Goal: Transaction & Acquisition: Purchase product/service

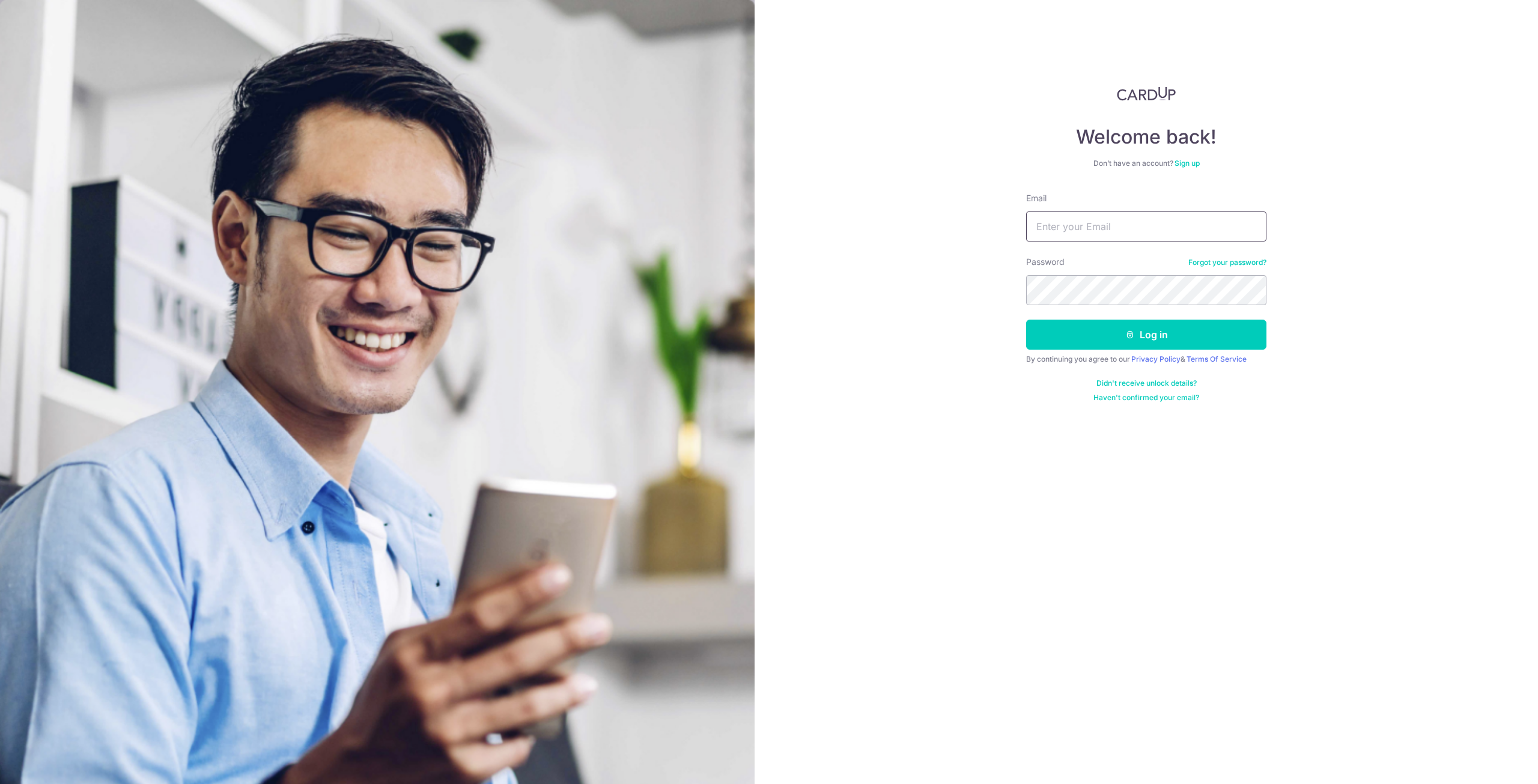
click at [1122, 221] on input "Email" at bounding box center [1147, 226] width 240 height 30
type input "tan_zhi_hong@live.com.sg"
click at [1124, 323] on button "Log in" at bounding box center [1147, 334] width 240 height 30
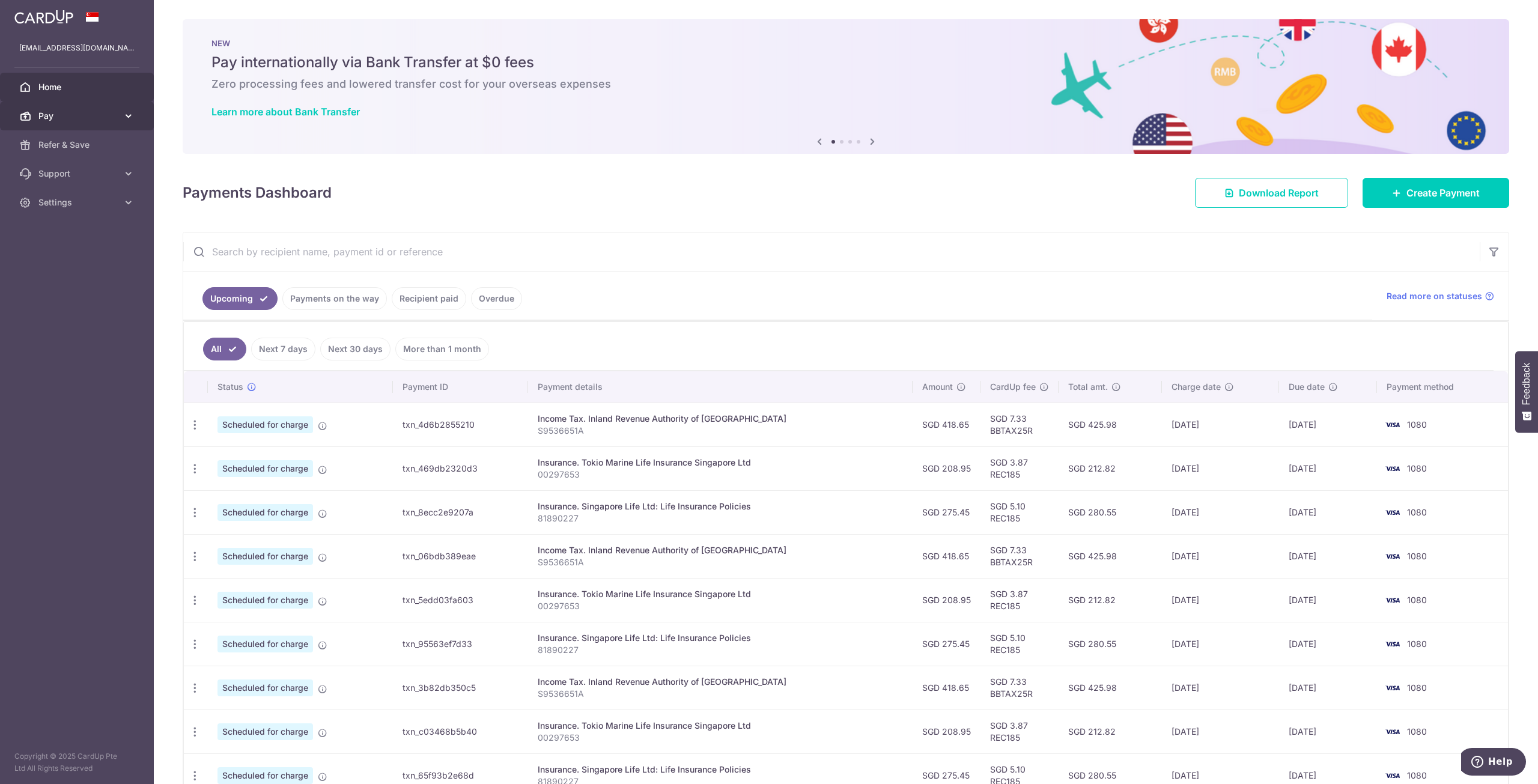
click at [61, 119] on span "Pay" at bounding box center [79, 116] width 80 height 12
click at [76, 151] on link "Payments" at bounding box center [77, 145] width 154 height 29
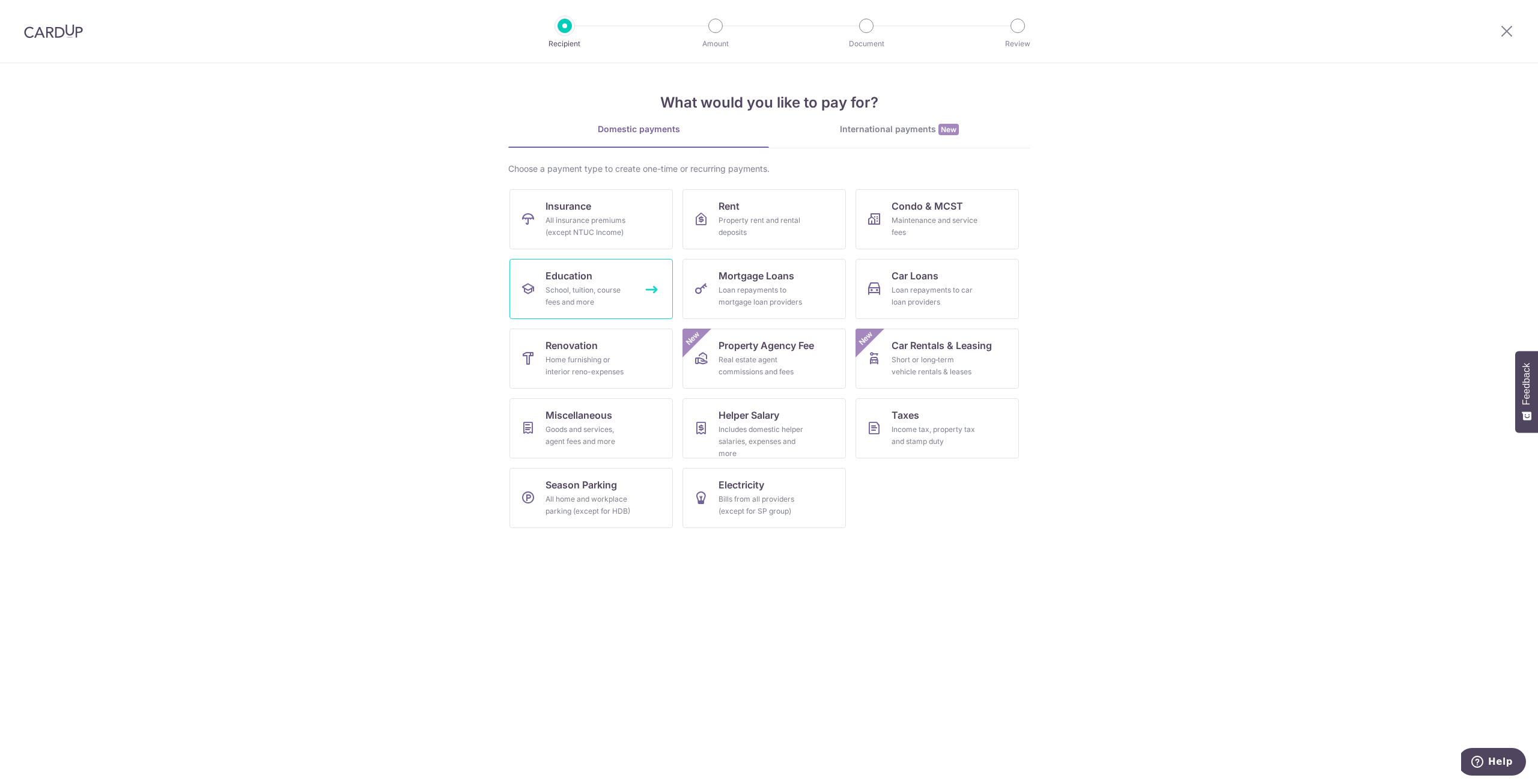
click at [642, 294] on link "Education School, tuition, course fees and more" at bounding box center [591, 289] width 164 height 60
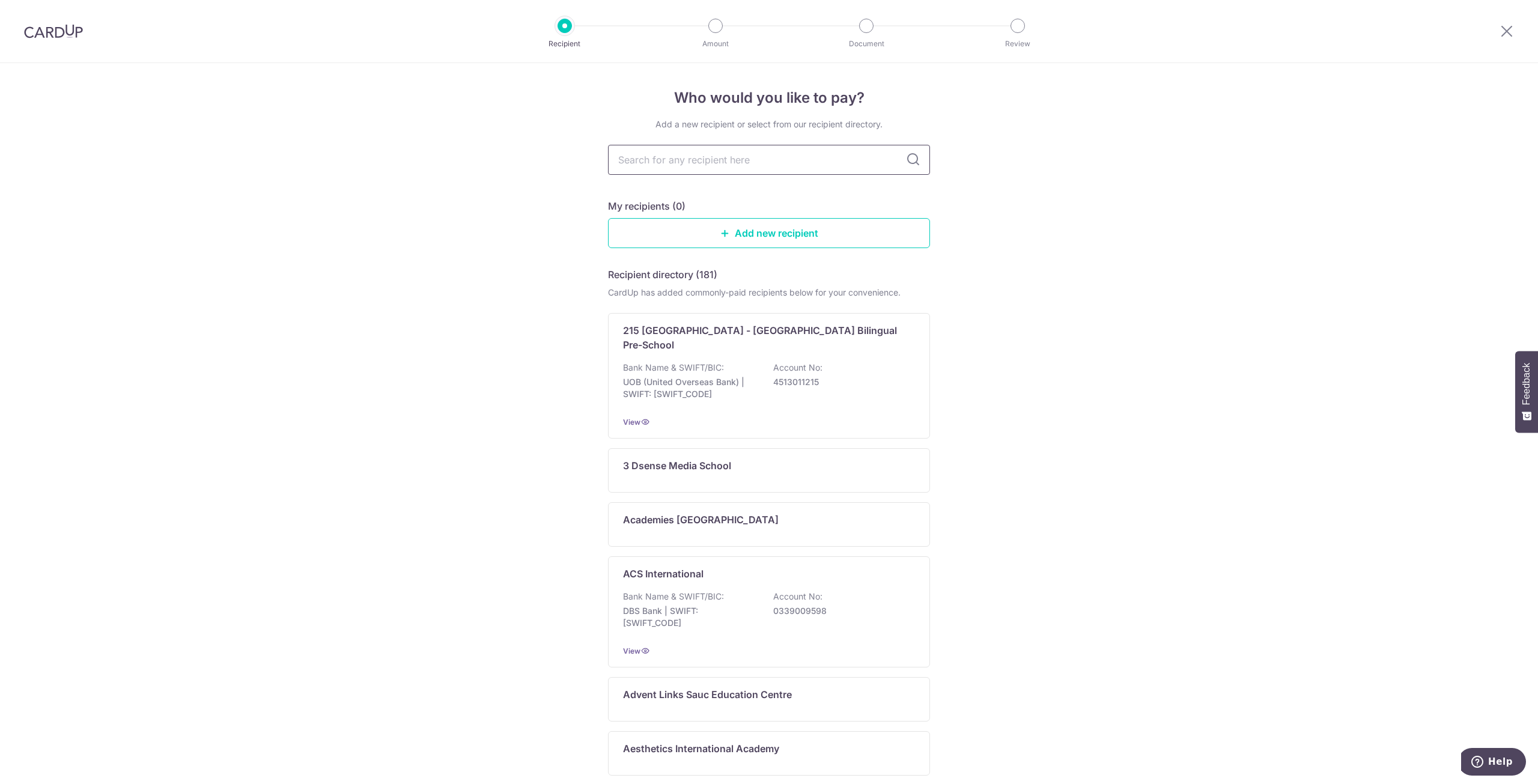
click at [724, 159] on input "text" at bounding box center [769, 159] width 322 height 30
type input "nati"
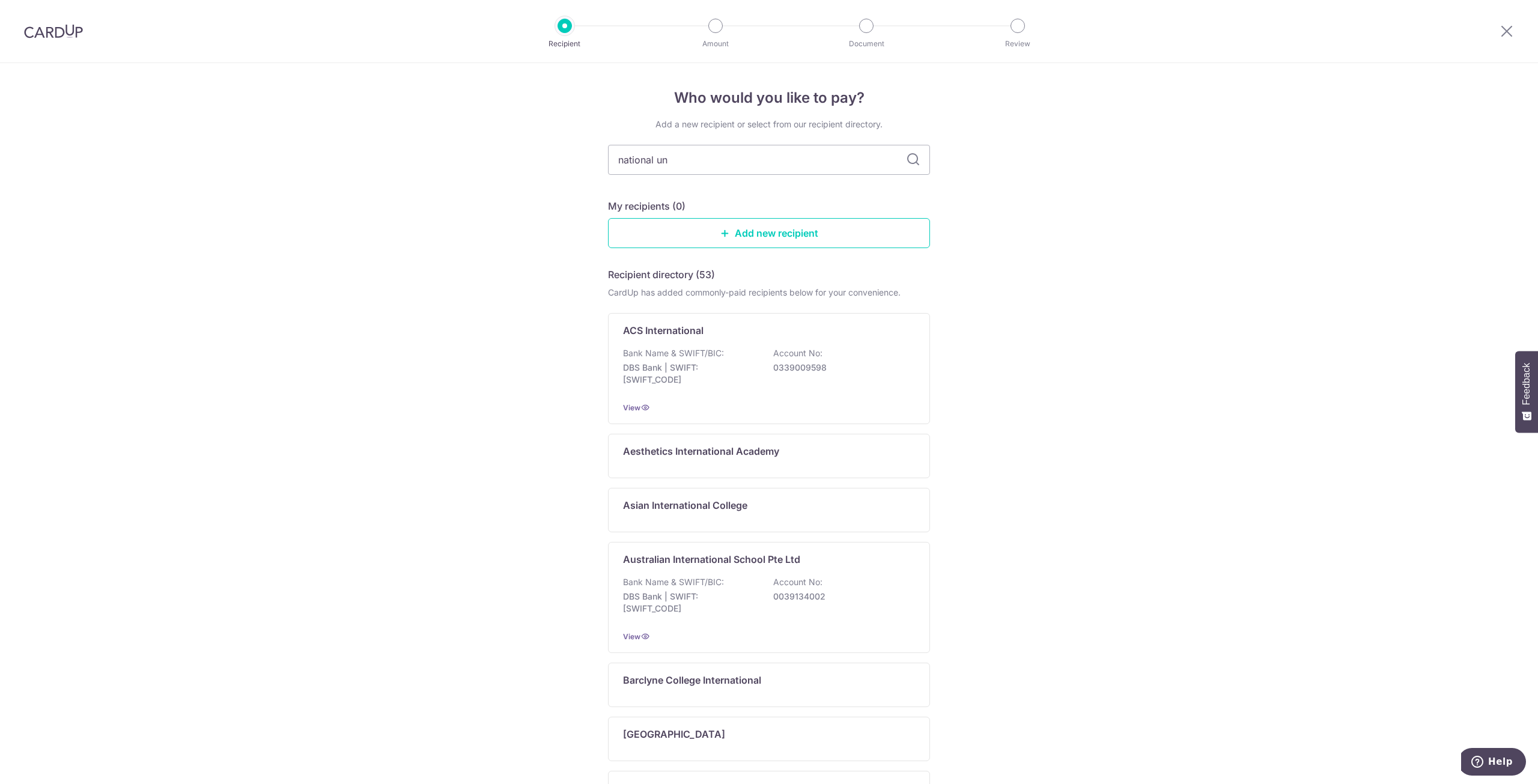
type input "national uni"
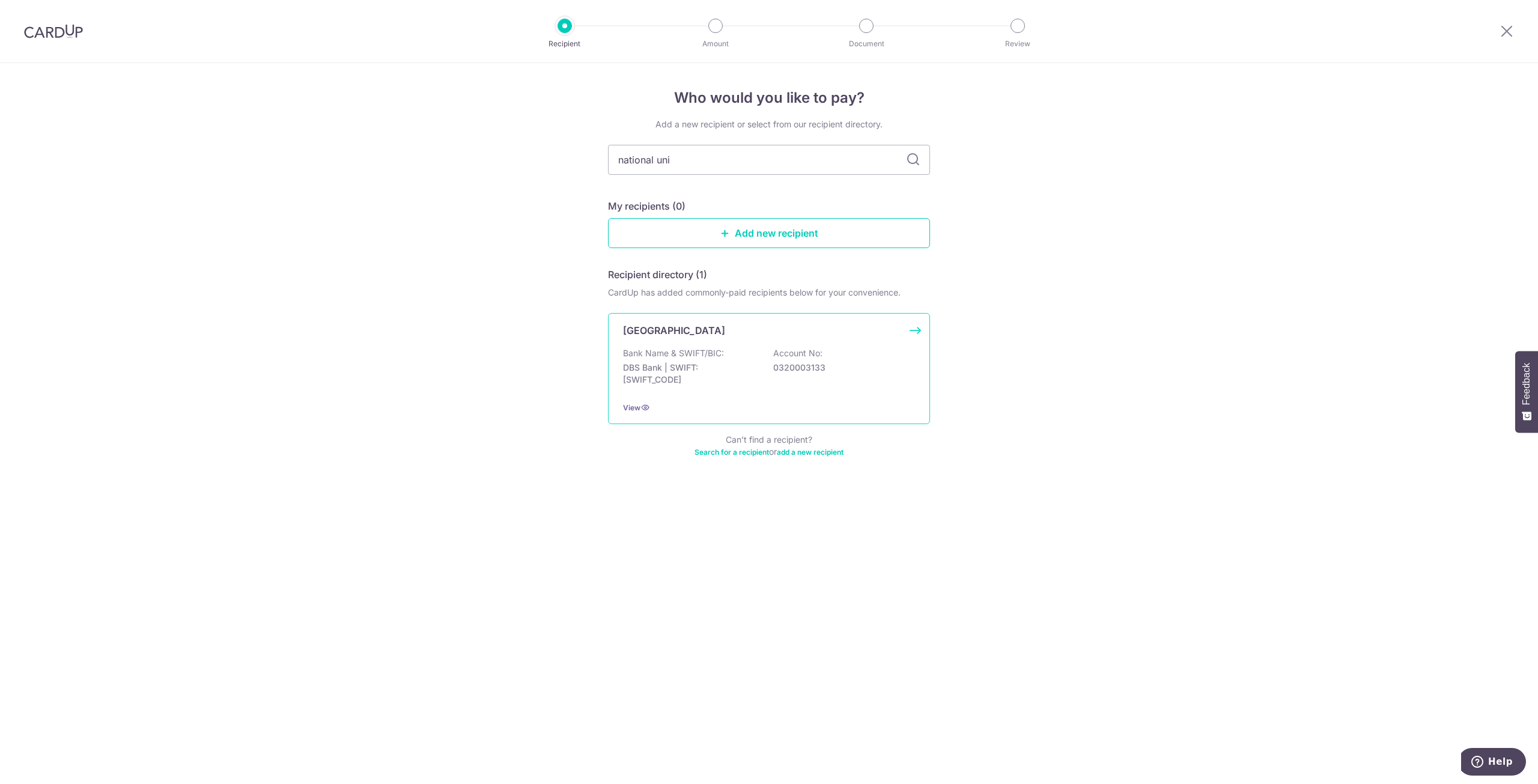
click at [811, 336] on div "[GEOGRAPHIC_DATA]" at bounding box center [762, 331] width 277 height 14
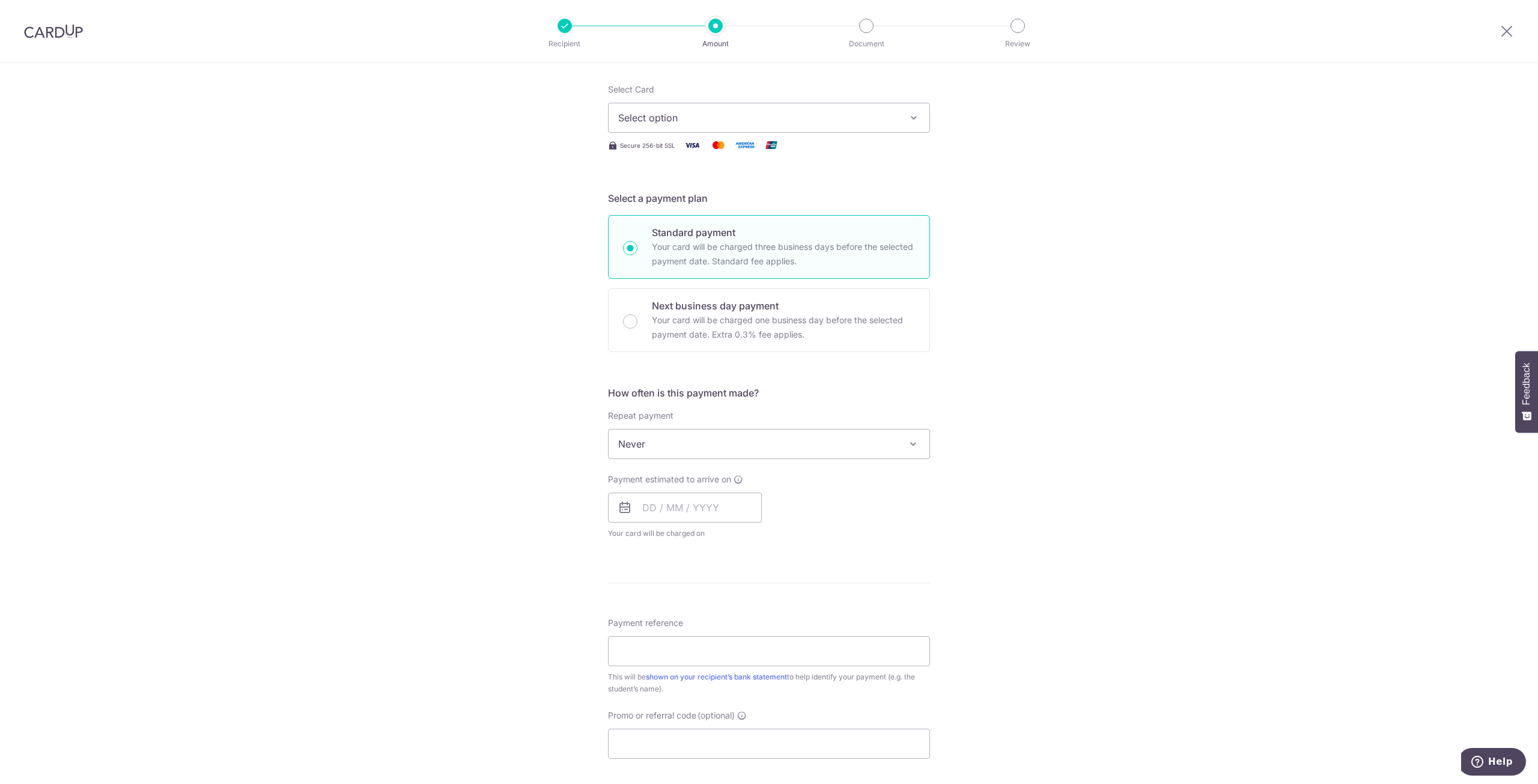
scroll to position [180, 0]
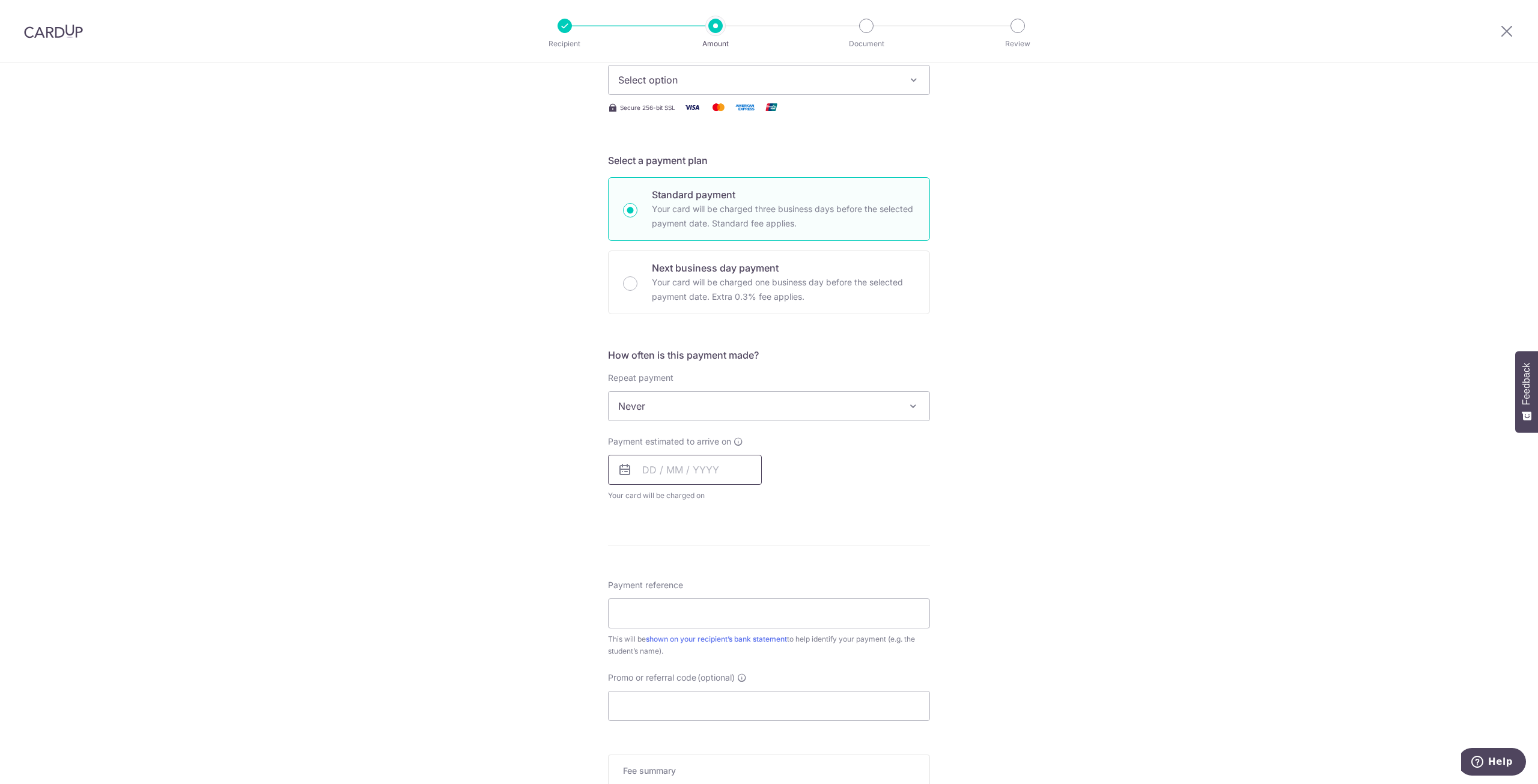
click at [714, 476] on input "text" at bounding box center [685, 469] width 154 height 30
click at [815, 477] on div "Payment estimated to arrive on Prev Next Sep Oct Nov Dec 2025 2026 2027 2028 20…" at bounding box center [769, 468] width 336 height 66
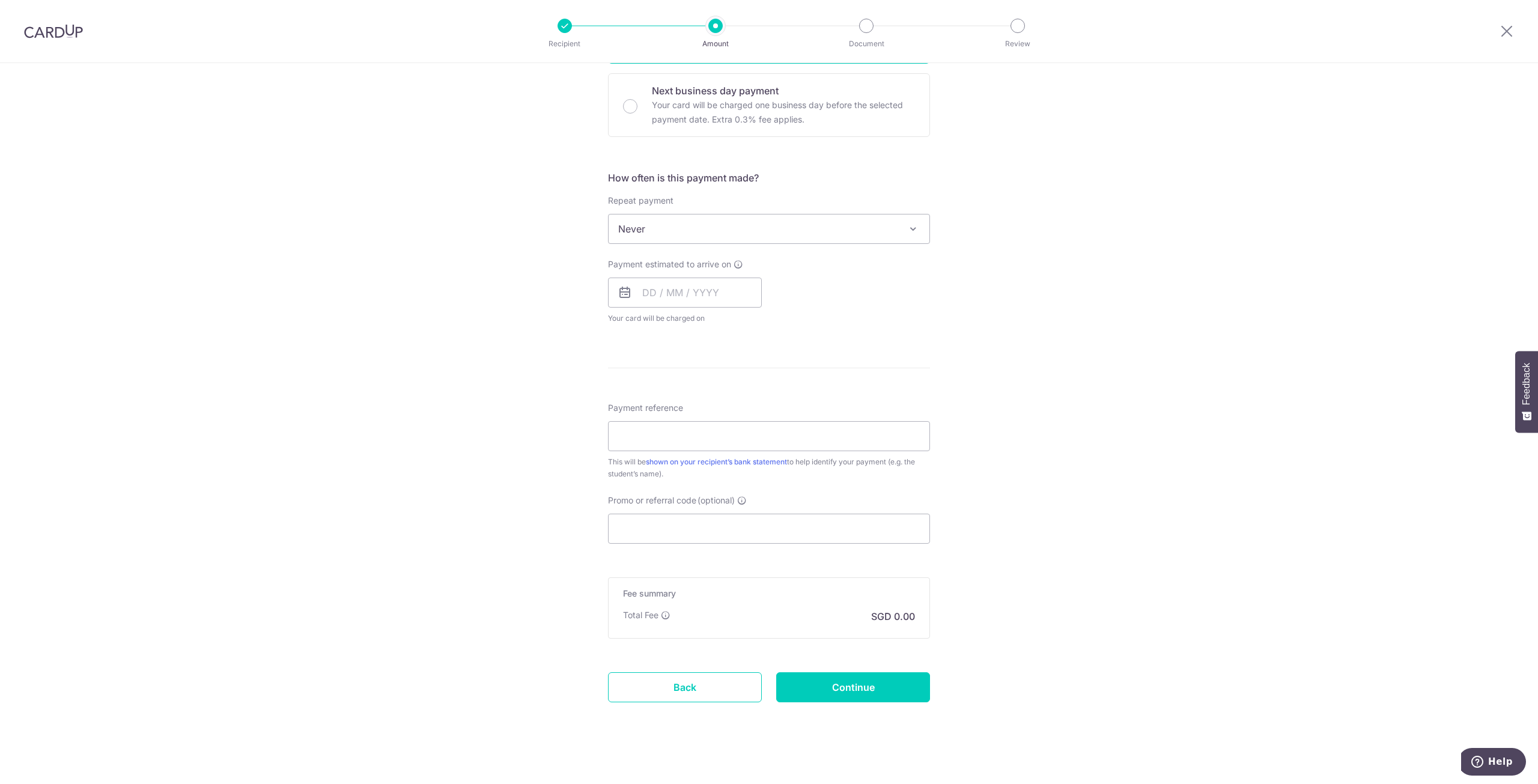
scroll to position [366, 0]
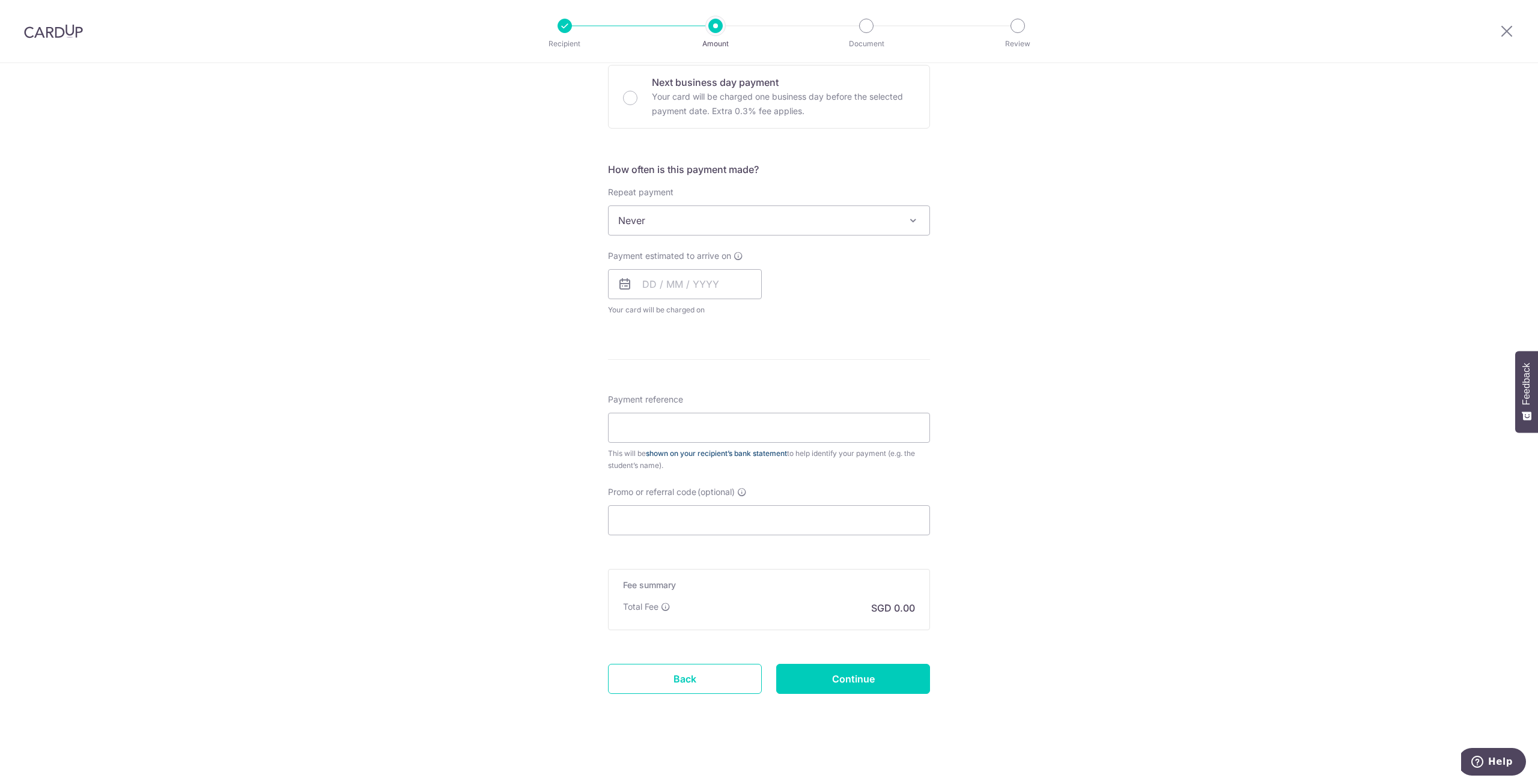
click at [704, 455] on link "shown on your recipient’s bank statement" at bounding box center [717, 453] width 141 height 9
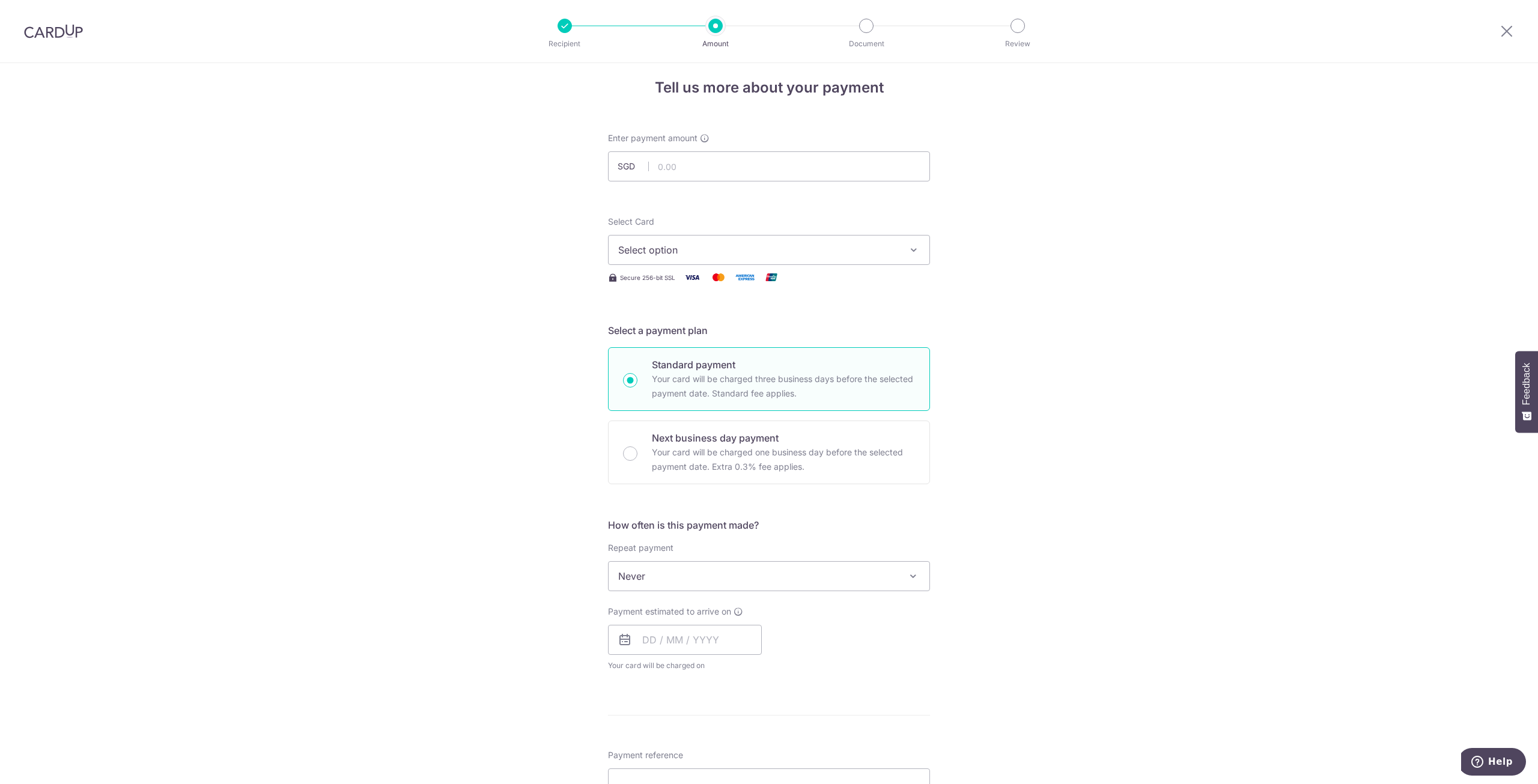
scroll to position [0, 0]
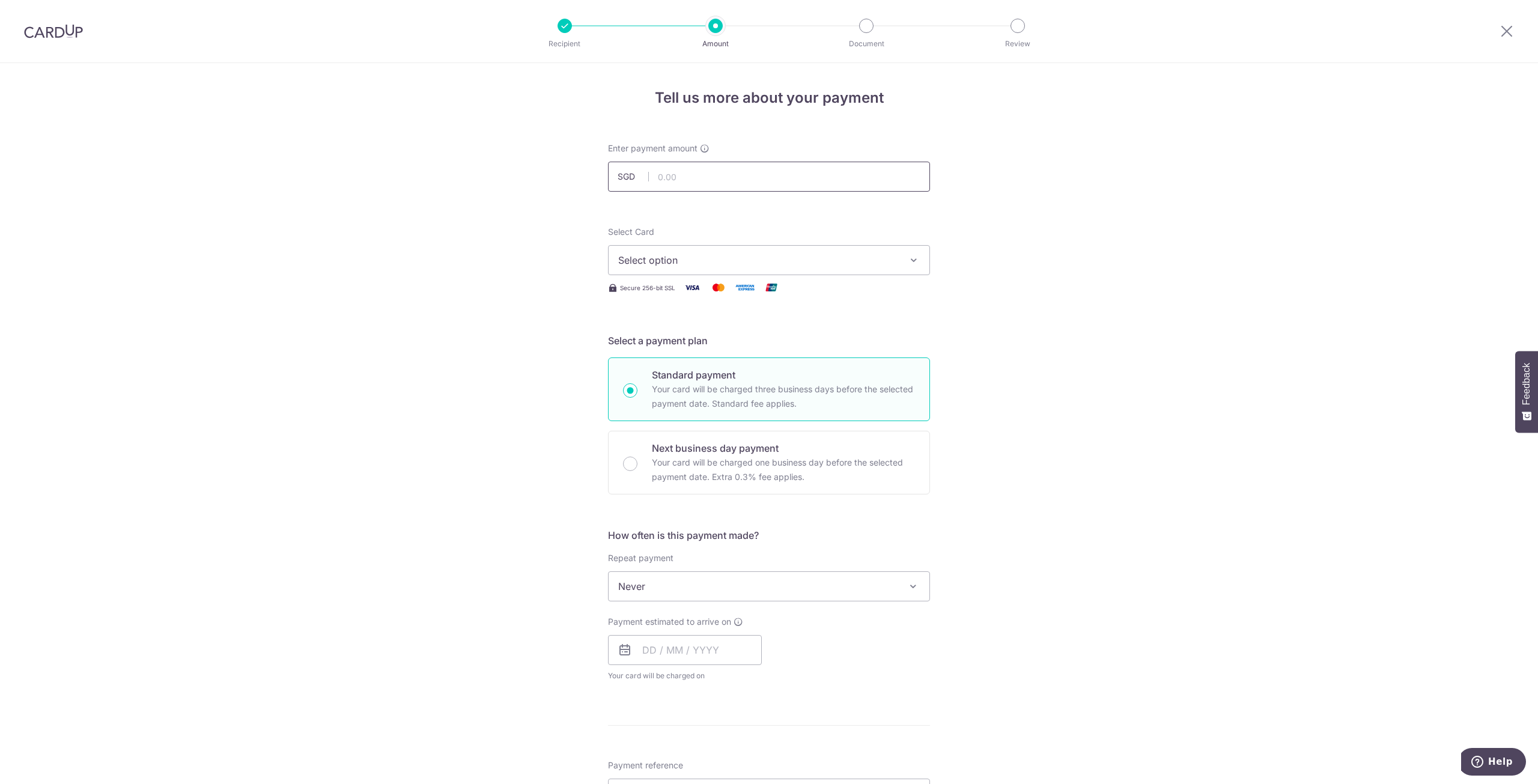
click at [764, 187] on input "text" at bounding box center [769, 176] width 322 height 30
type input "6,621.10"
click at [745, 256] on span "Select option" at bounding box center [758, 260] width 280 height 14
click at [704, 345] on span "**** 1080" at bounding box center [769, 346] width 302 height 14
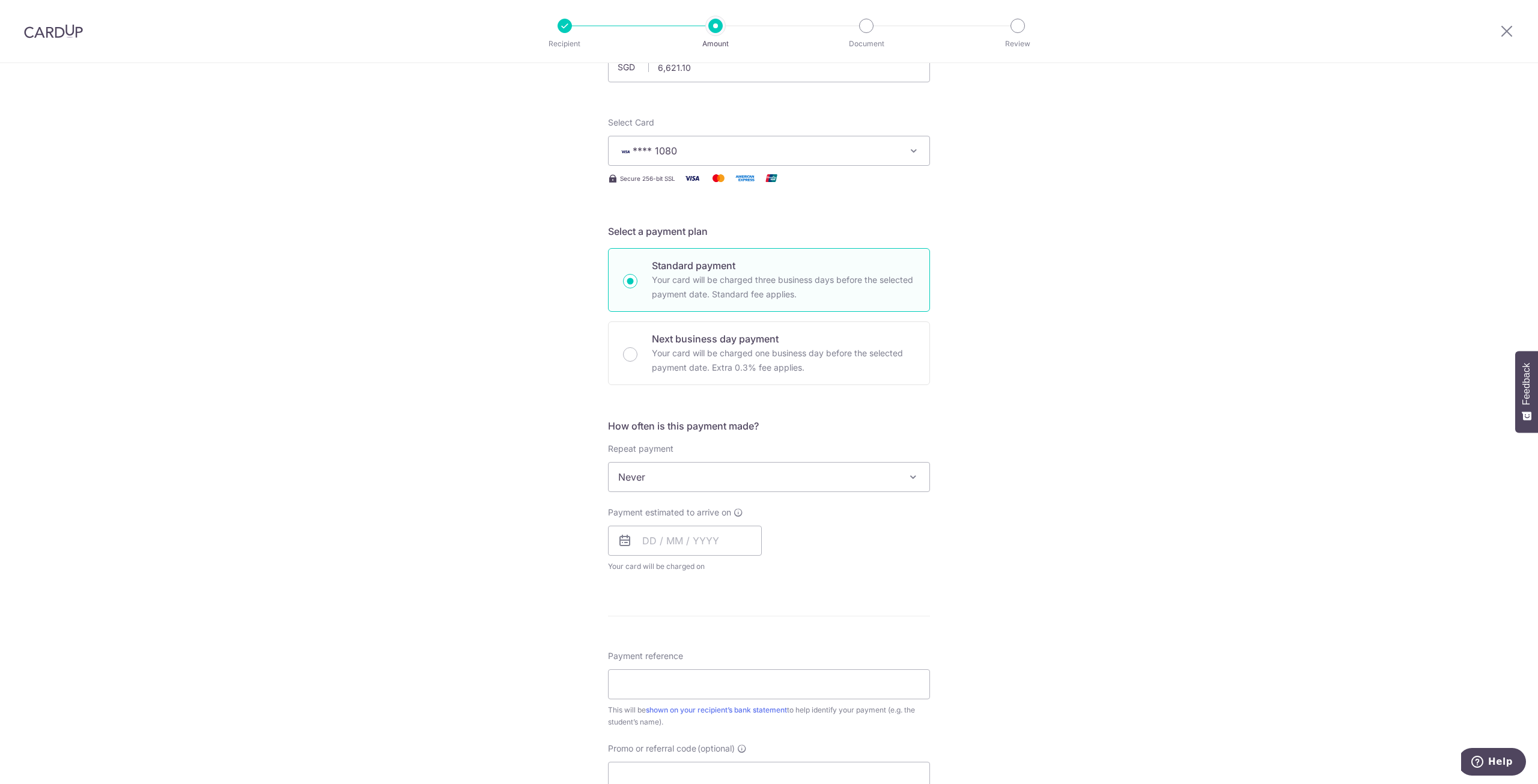
scroll to position [240, 0]
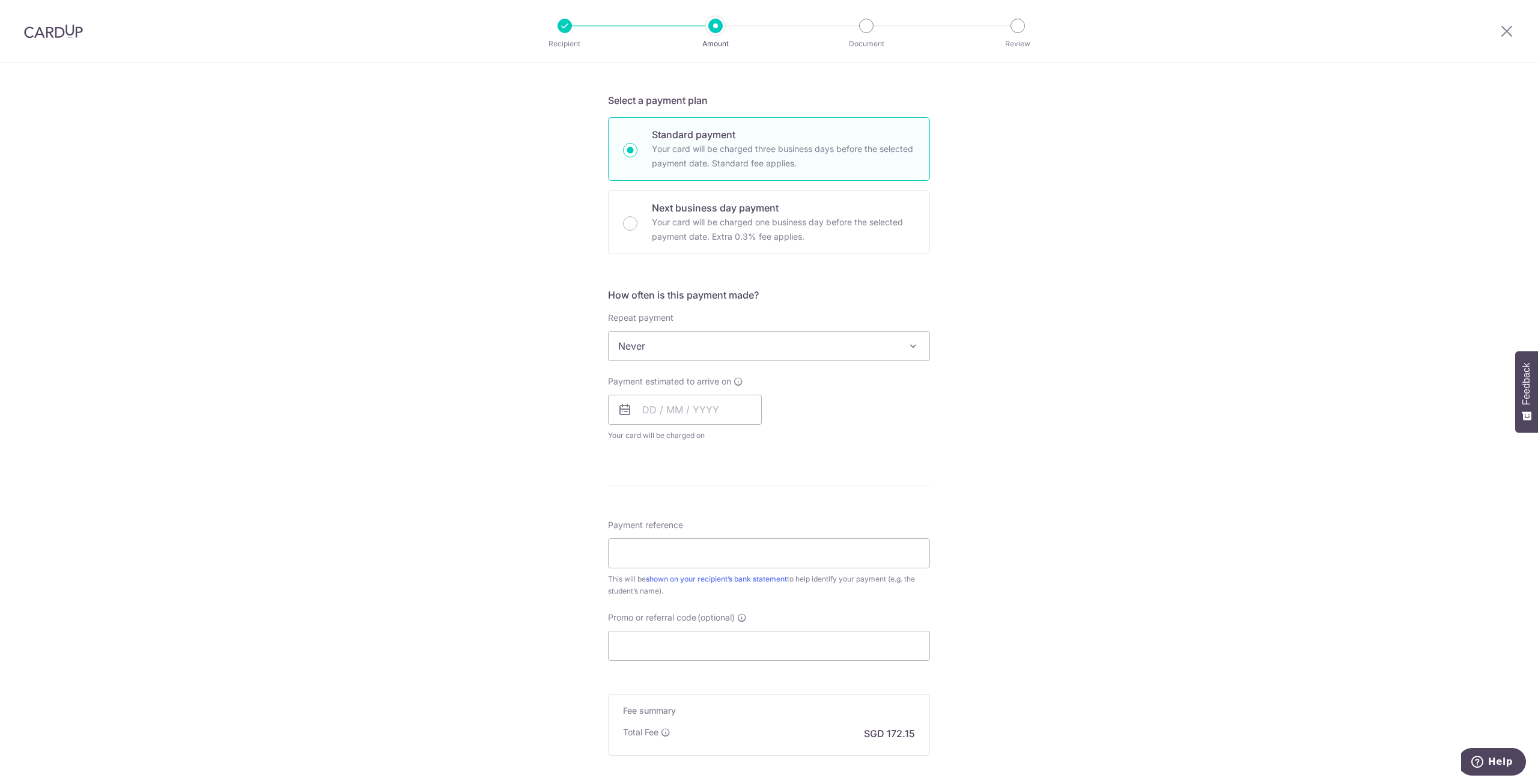
click at [643, 347] on span "Never" at bounding box center [769, 346] width 321 height 29
click at [636, 407] on input "text" at bounding box center [685, 409] width 154 height 30
click at [726, 503] on link "4" at bounding box center [728, 494] width 19 height 19
type input "04/09/2025"
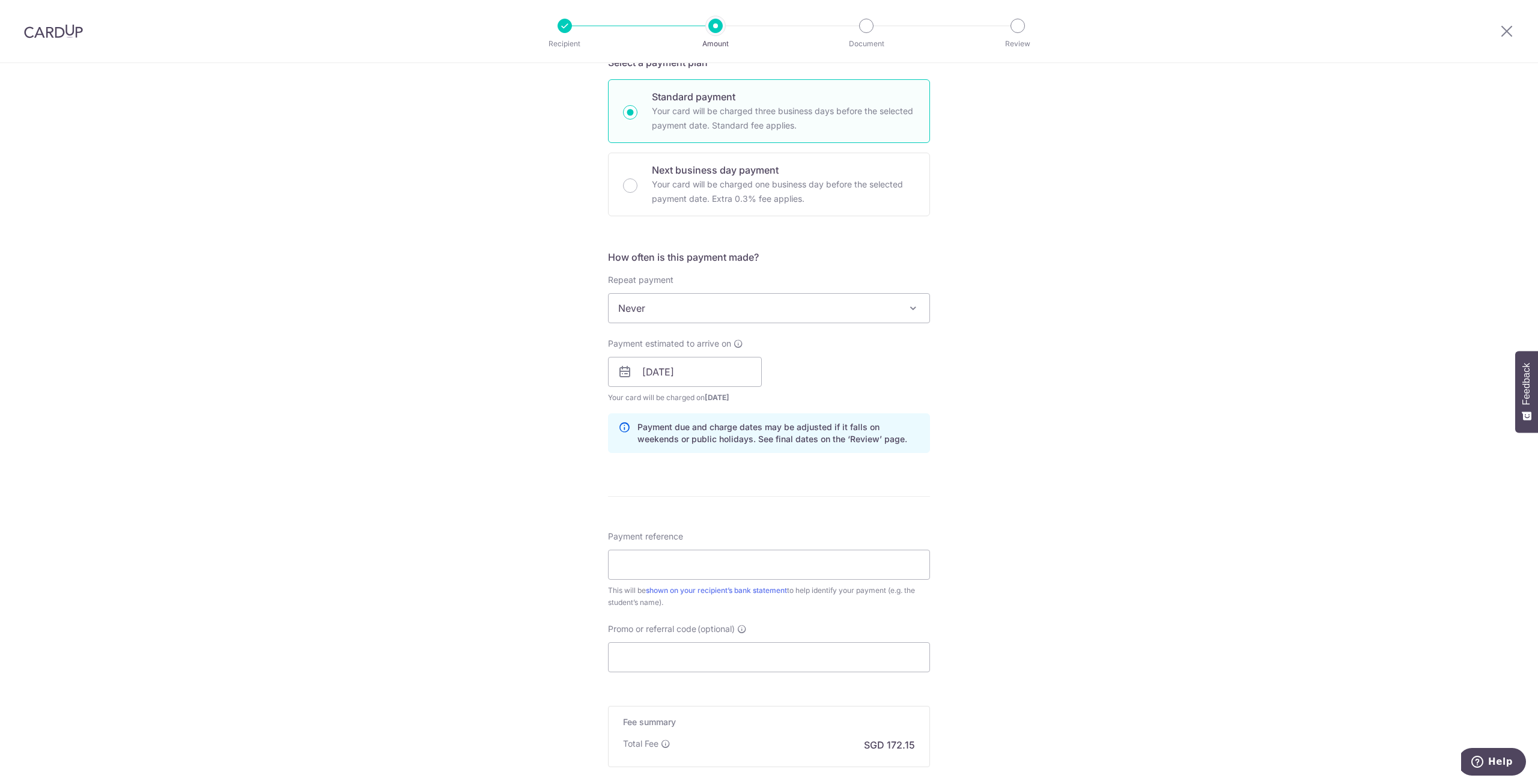
scroll to position [415, 0]
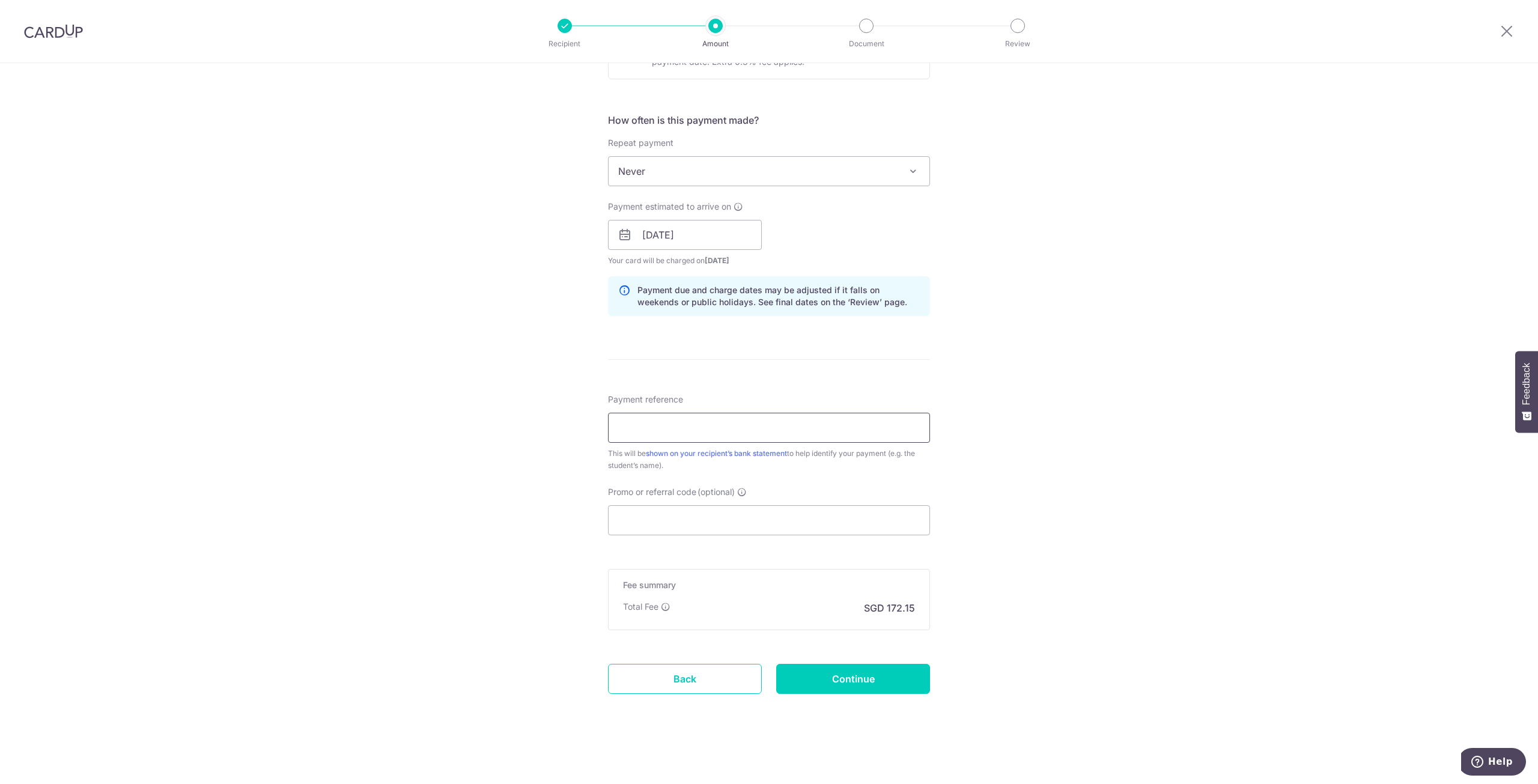
click at [712, 431] on input "Payment reference" at bounding box center [769, 427] width 322 height 30
click at [701, 514] on input "Promo or referral code (optional)" at bounding box center [769, 519] width 322 height 30
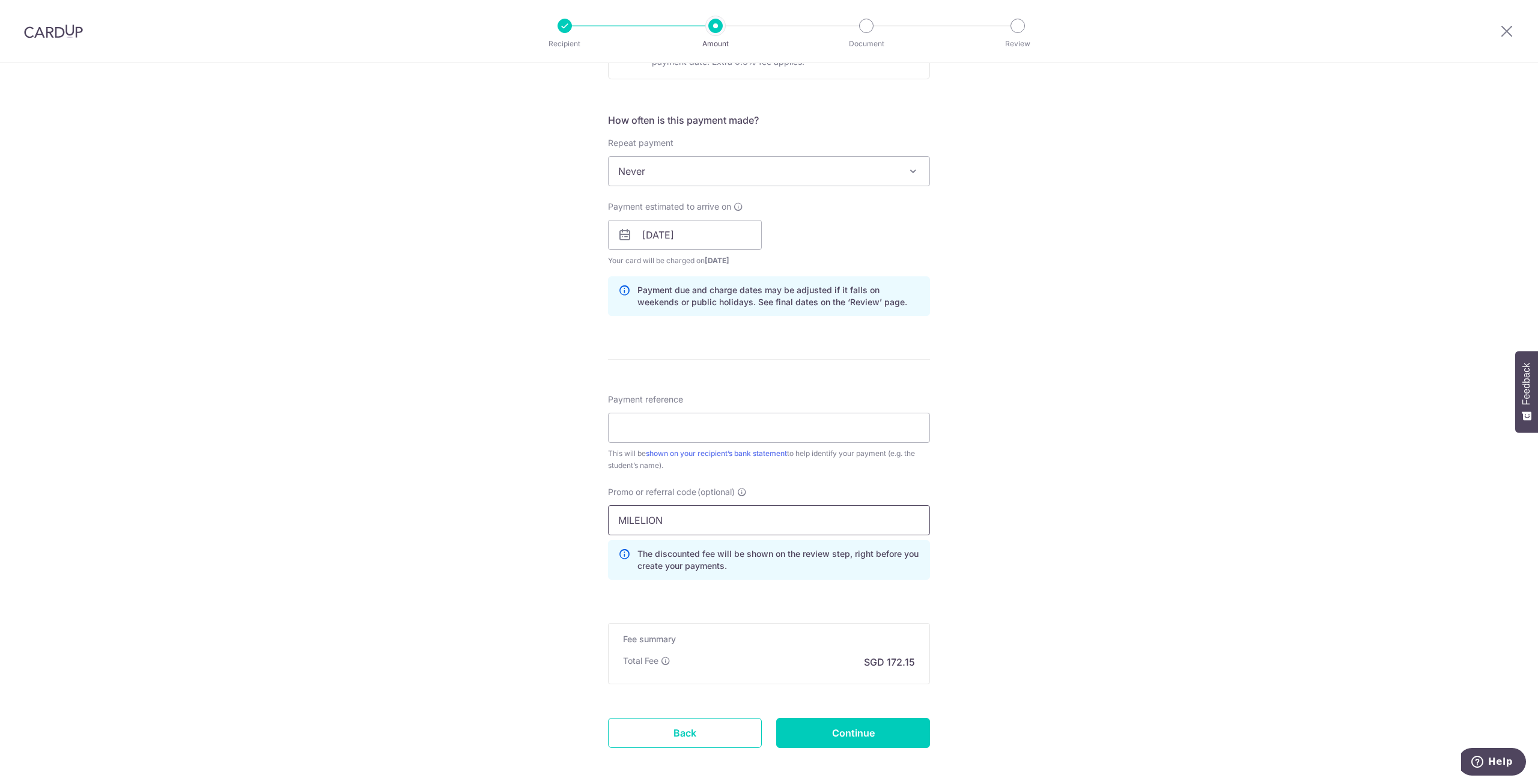
type input "MILELION"
click at [604, 494] on div "Promo or referral code (optional) MILELION The discounted fee will be shown on …" at bounding box center [769, 537] width 336 height 103
click at [523, 506] on div "Tell us more about your payment Enter payment amount SGD 6,621.10 6621.10 Selec…" at bounding box center [769, 242] width 1538 height 1190
click at [678, 533] on input "MILELION" at bounding box center [769, 519] width 322 height 30
click at [742, 494] on icon at bounding box center [742, 491] width 10 height 10
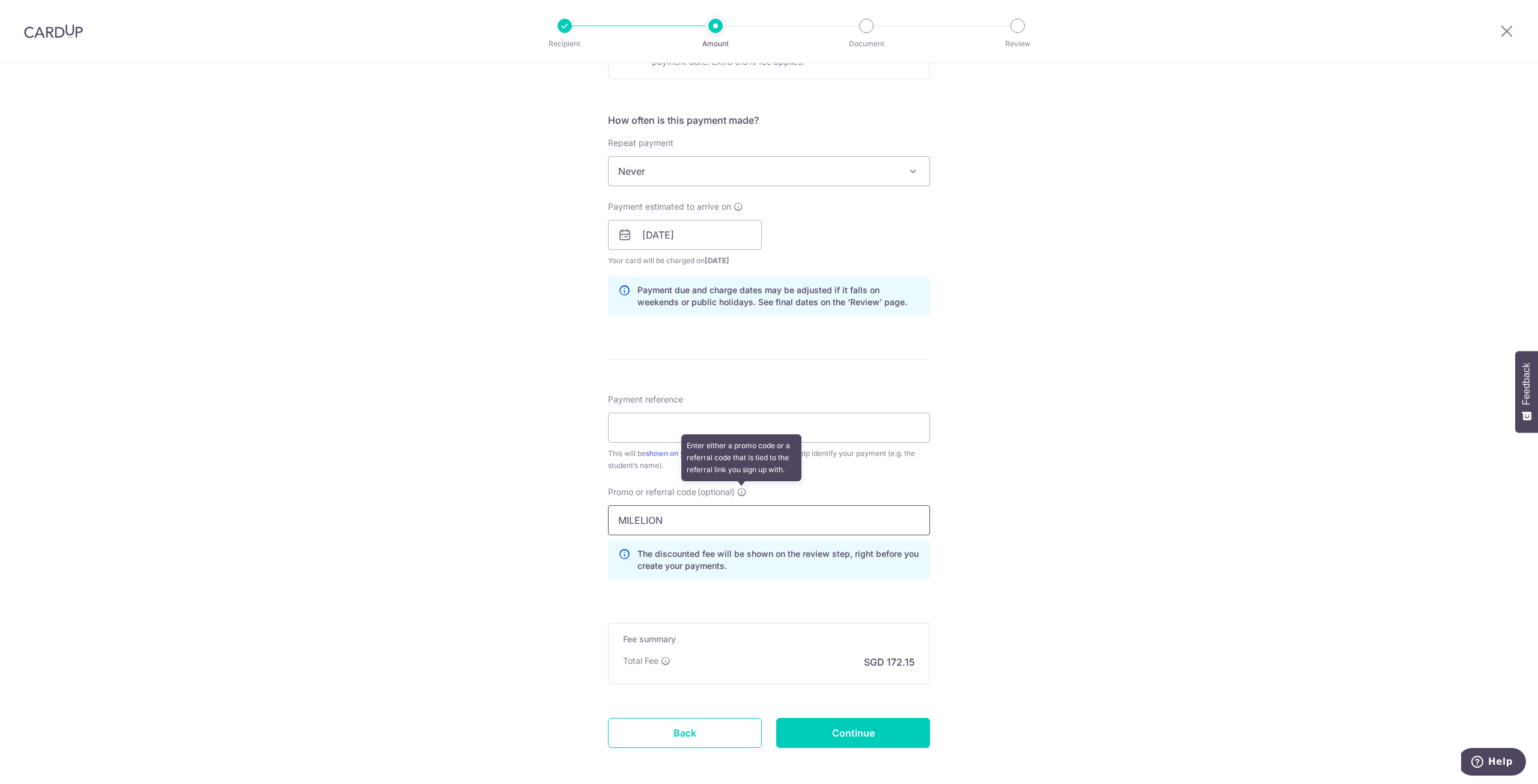
click at [742, 505] on input "MILELION" at bounding box center [769, 519] width 322 height 30
click at [737, 434] on input "Payment reference" at bounding box center [769, 427] width 322 height 30
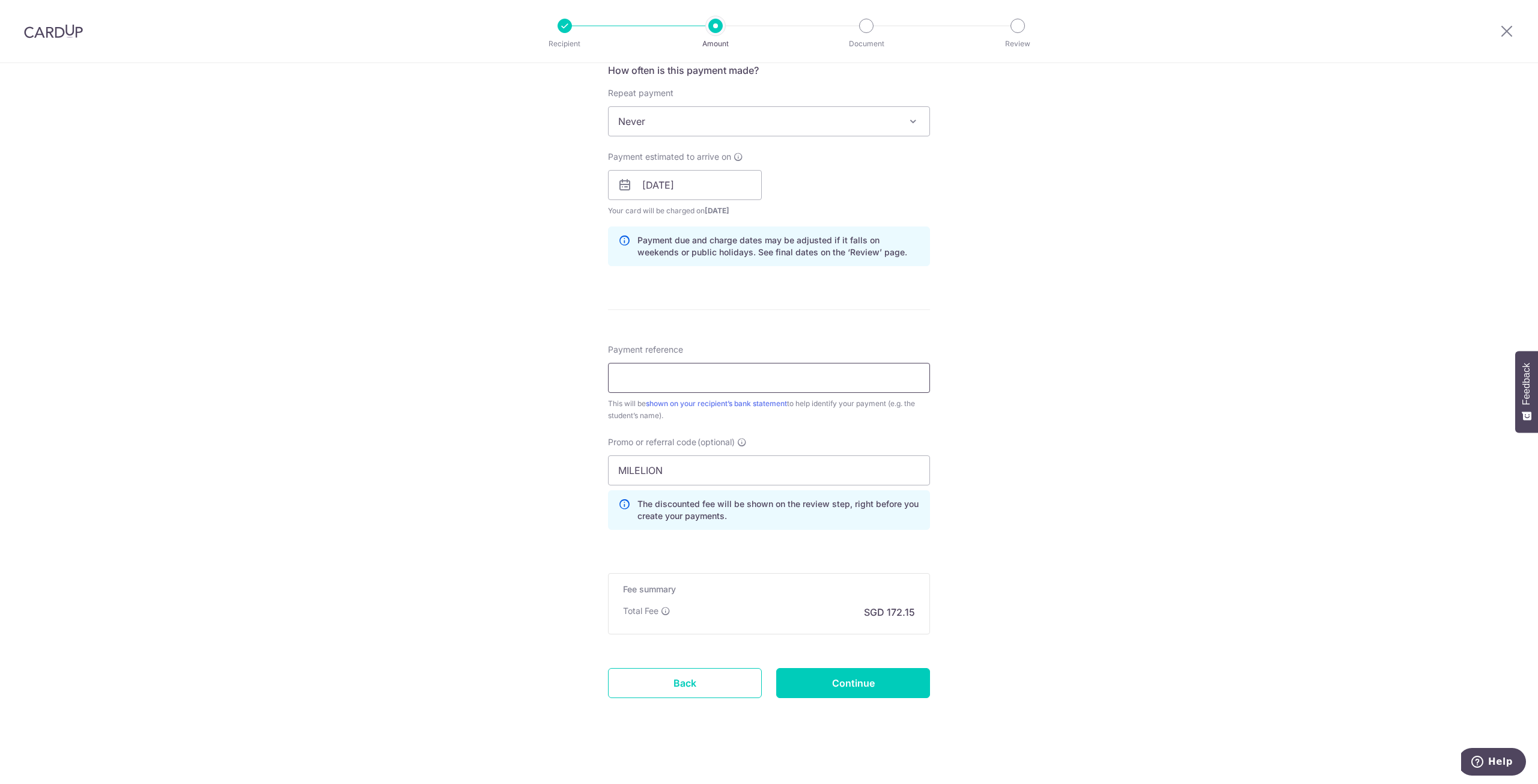
scroll to position [469, 0]
click at [742, 682] on link "Back" at bounding box center [685, 678] width 154 height 30
